Goal: Task Accomplishment & Management: Manage account settings

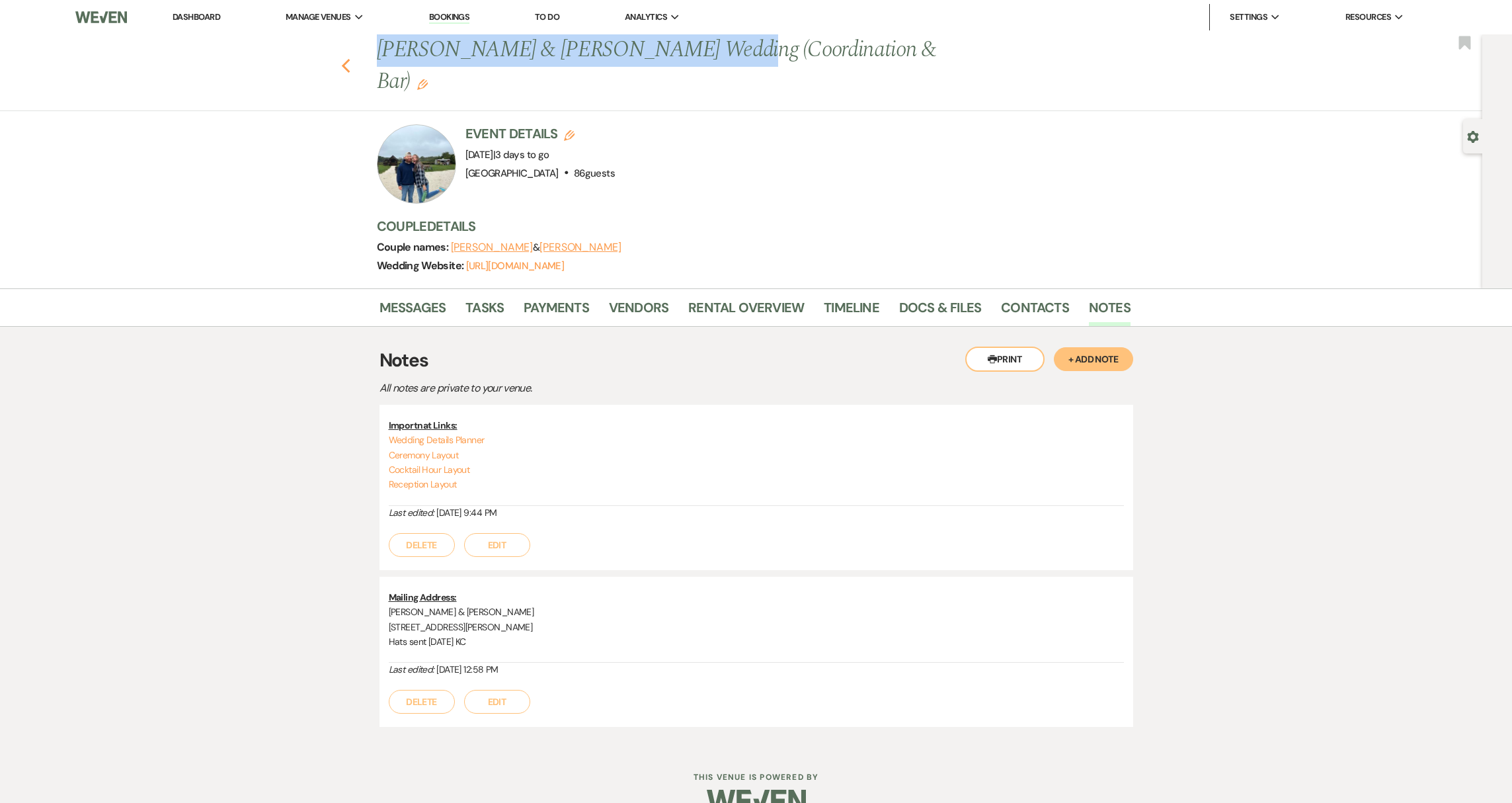
click at [345, 59] on use "button" at bounding box center [345, 66] width 8 height 15
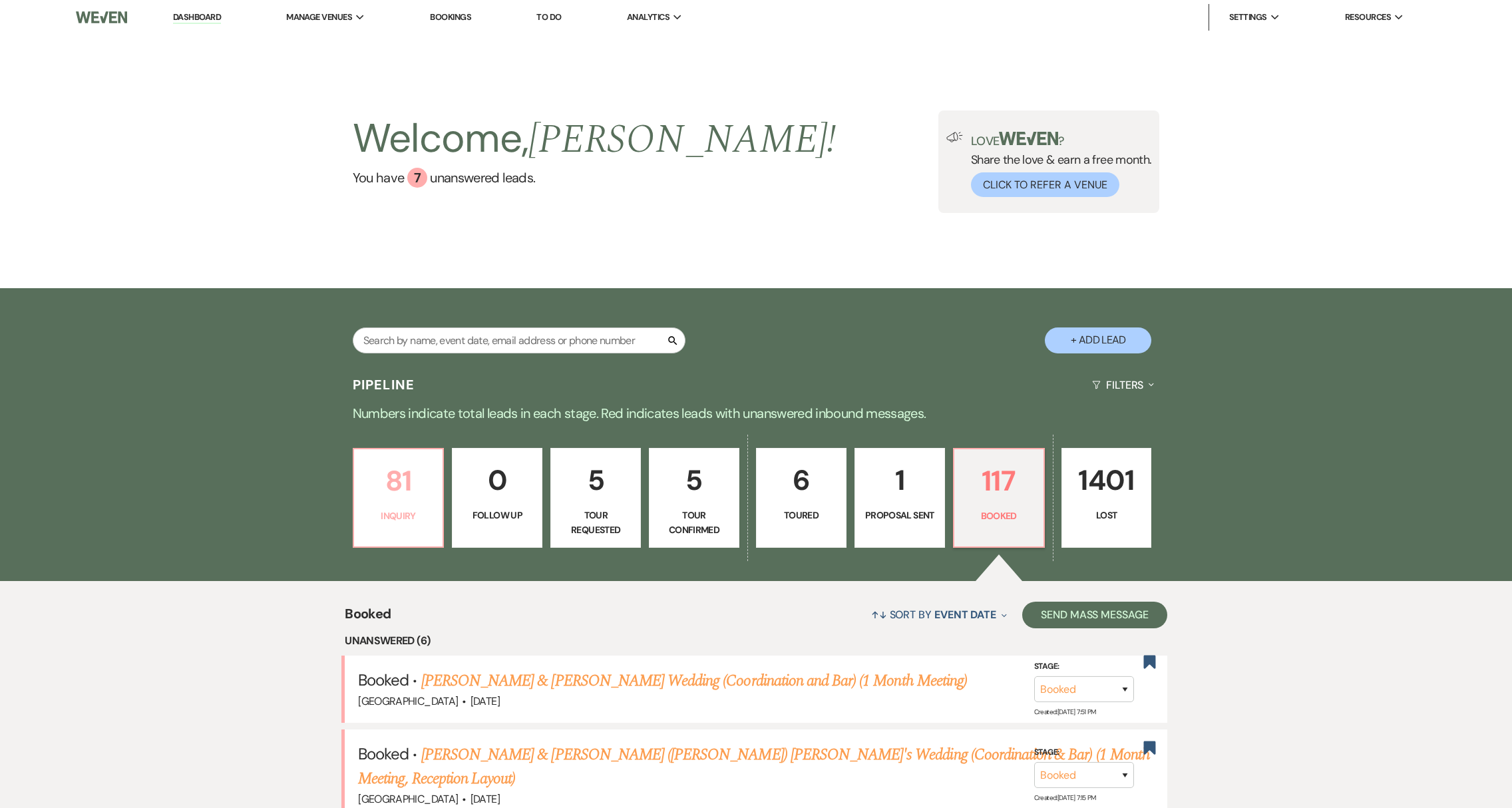
click at [395, 477] on p "81" at bounding box center [399, 481] width 73 height 44
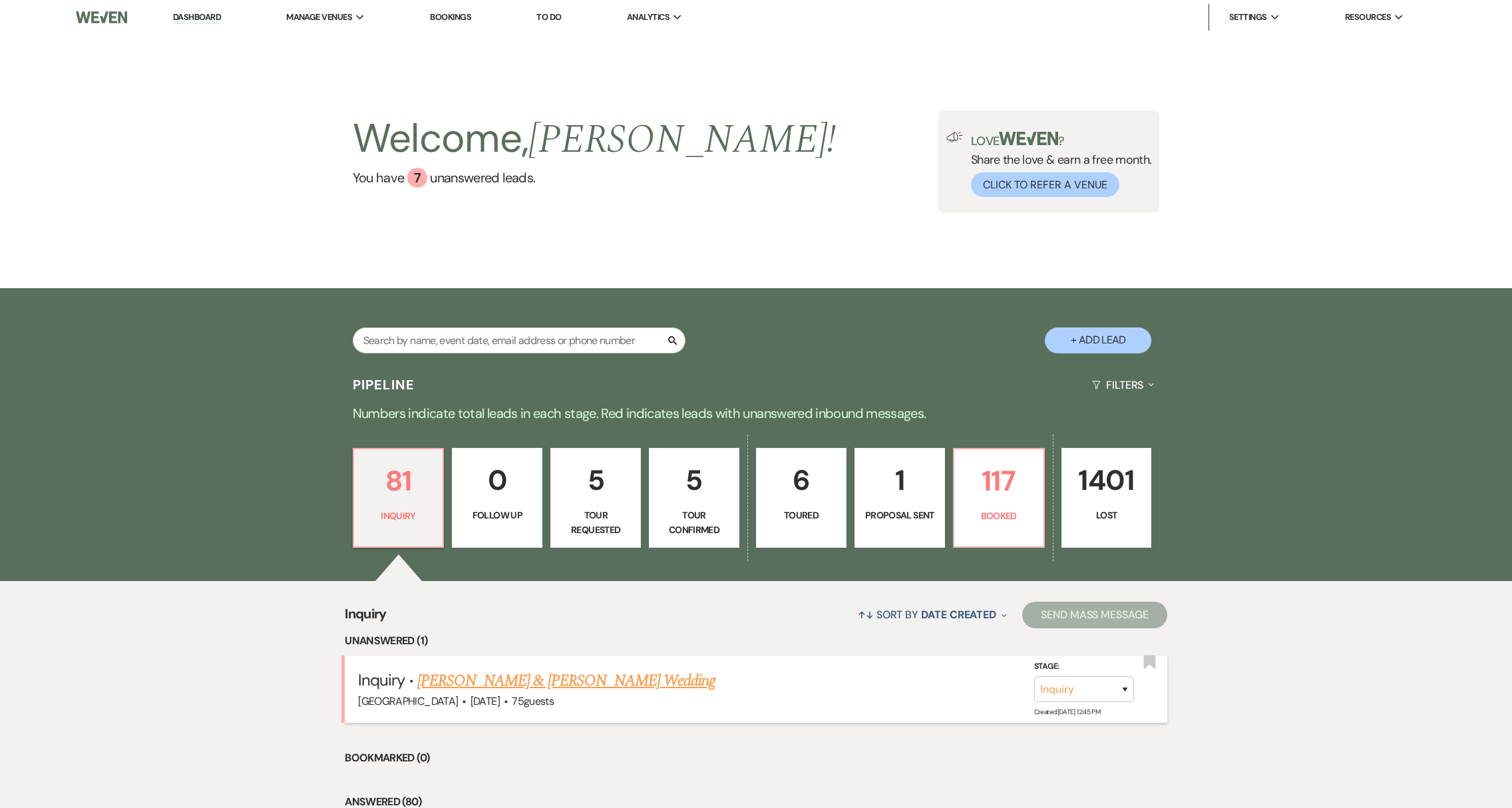
click at [498, 683] on link "[PERSON_NAME] & [PERSON_NAME] Wedding" at bounding box center [566, 681] width 298 height 24
select select "1"
